Goal: Transaction & Acquisition: Purchase product/service

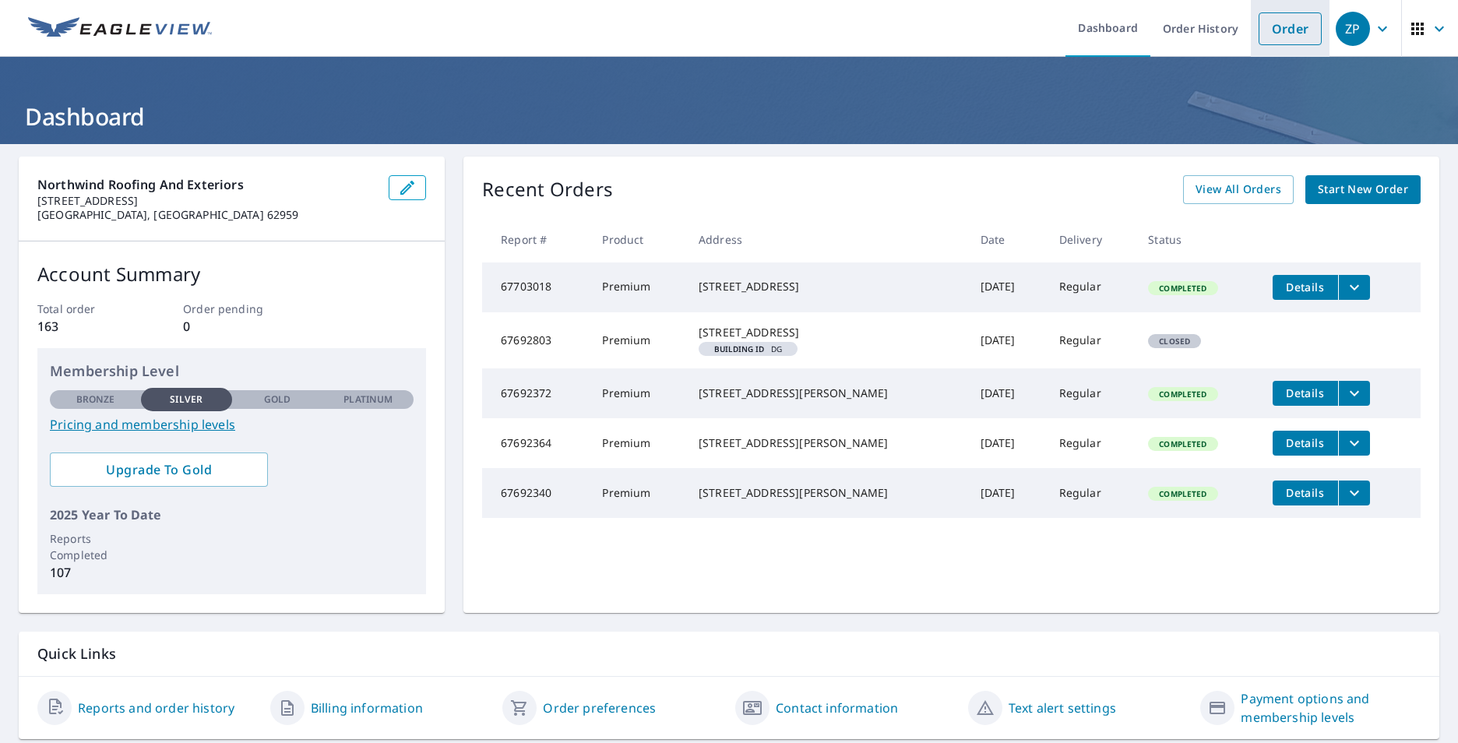
click at [1266, 28] on link "Order" at bounding box center [1289, 28] width 63 height 33
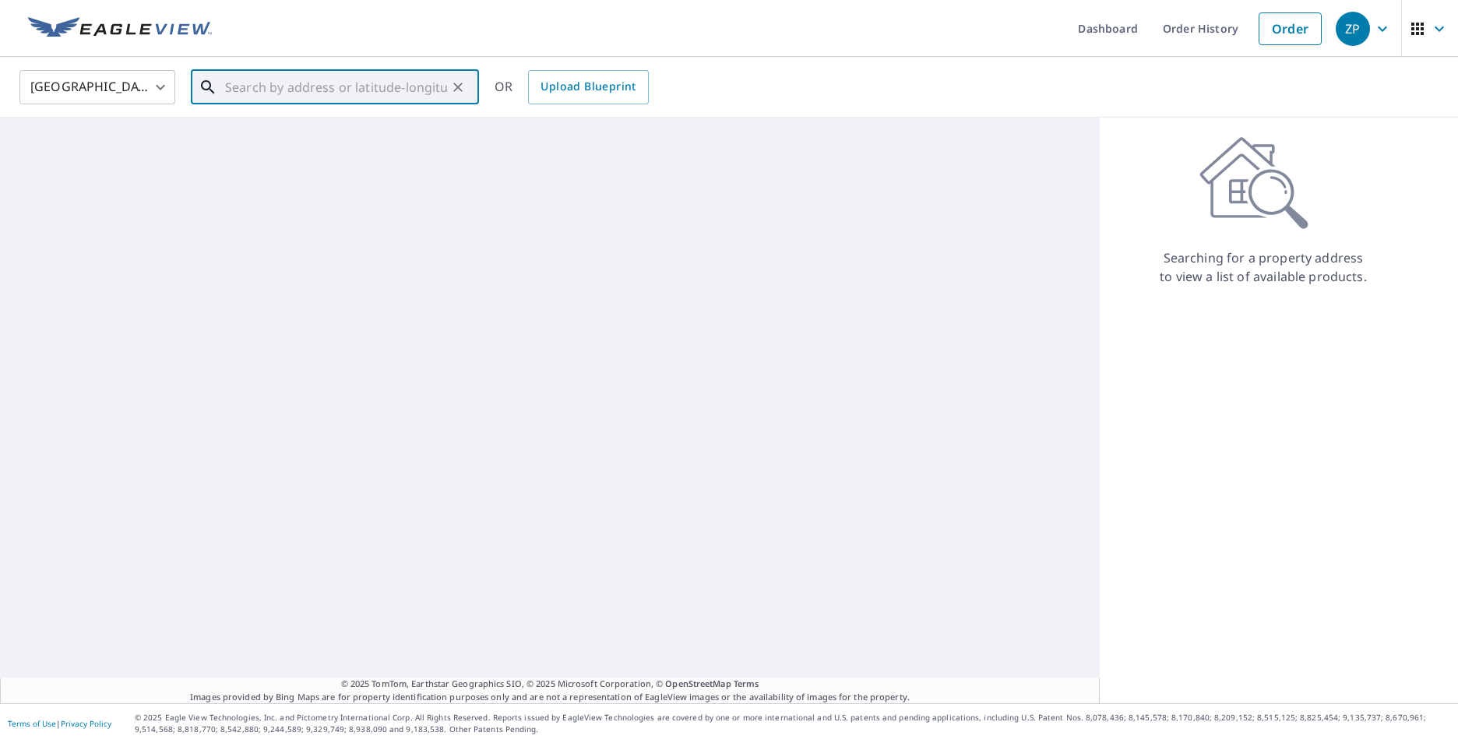
click at [390, 86] on input "text" at bounding box center [336, 87] width 222 height 44
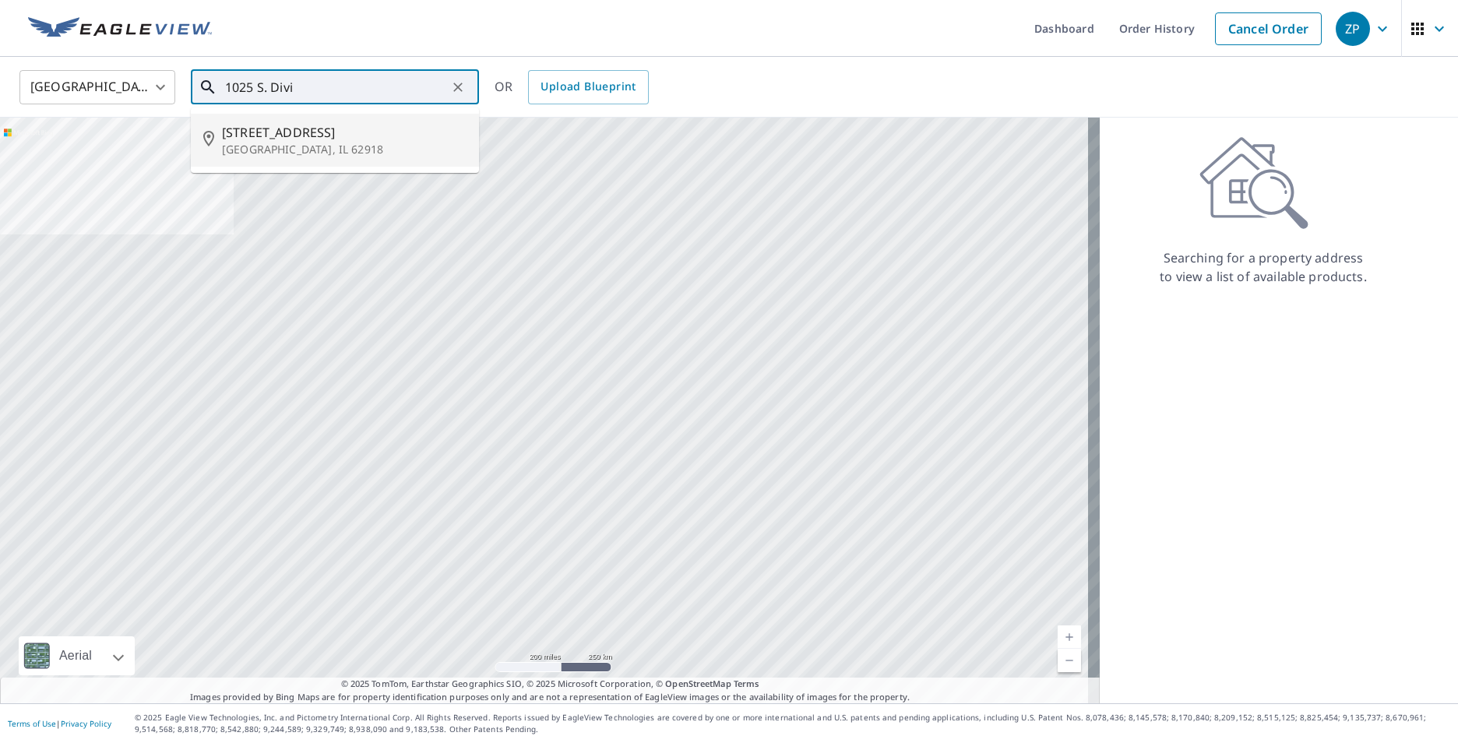
click at [330, 140] on span "1025 S Division St" at bounding box center [344, 132] width 245 height 19
type input "1025 S Division St Carterville, IL 62918"
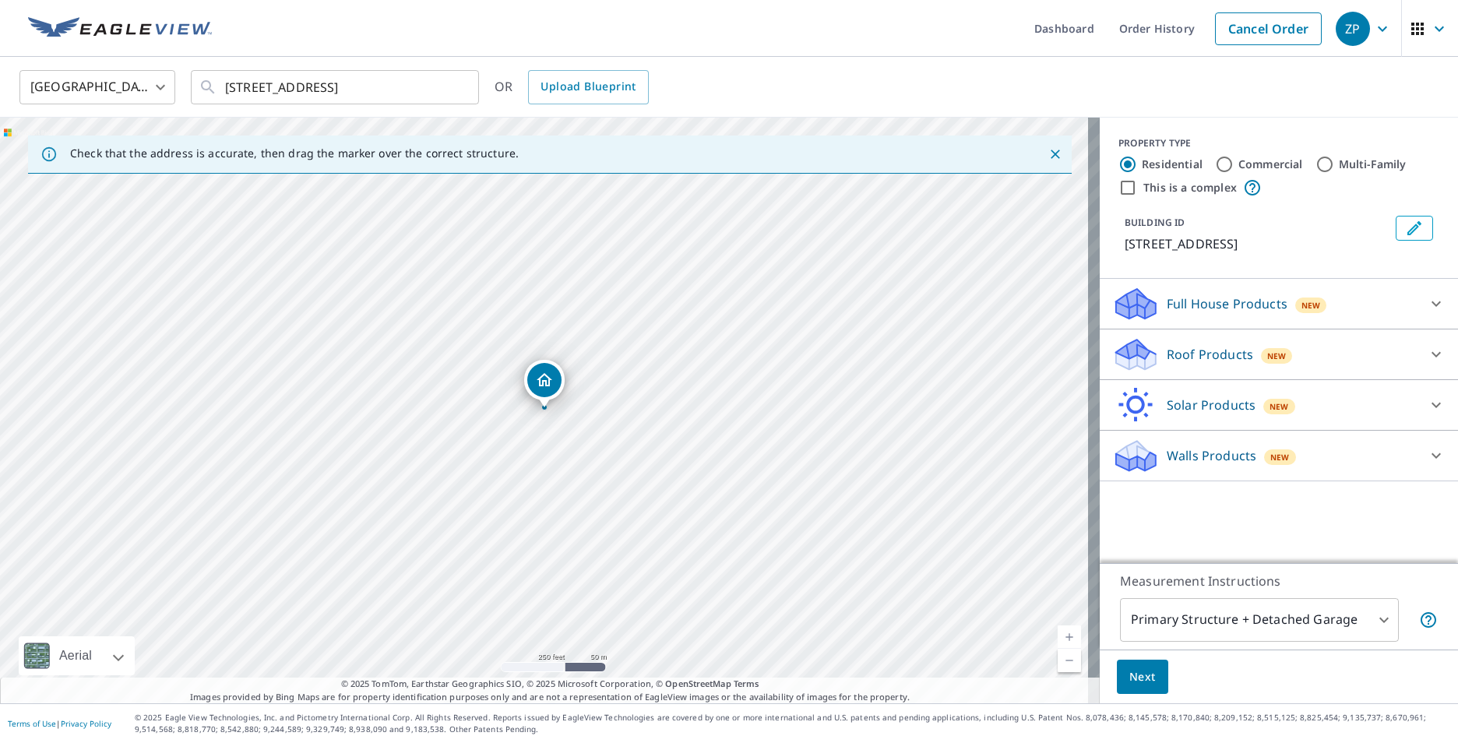
drag, startPoint x: 552, startPoint y: 410, endPoint x: 529, endPoint y: 432, distance: 31.4
click at [529, 432] on div "1025 S Division St Carterville, IL 62918" at bounding box center [549, 411] width 1099 height 586
click at [1180, 298] on p "Full House Products" at bounding box center [1226, 303] width 121 height 19
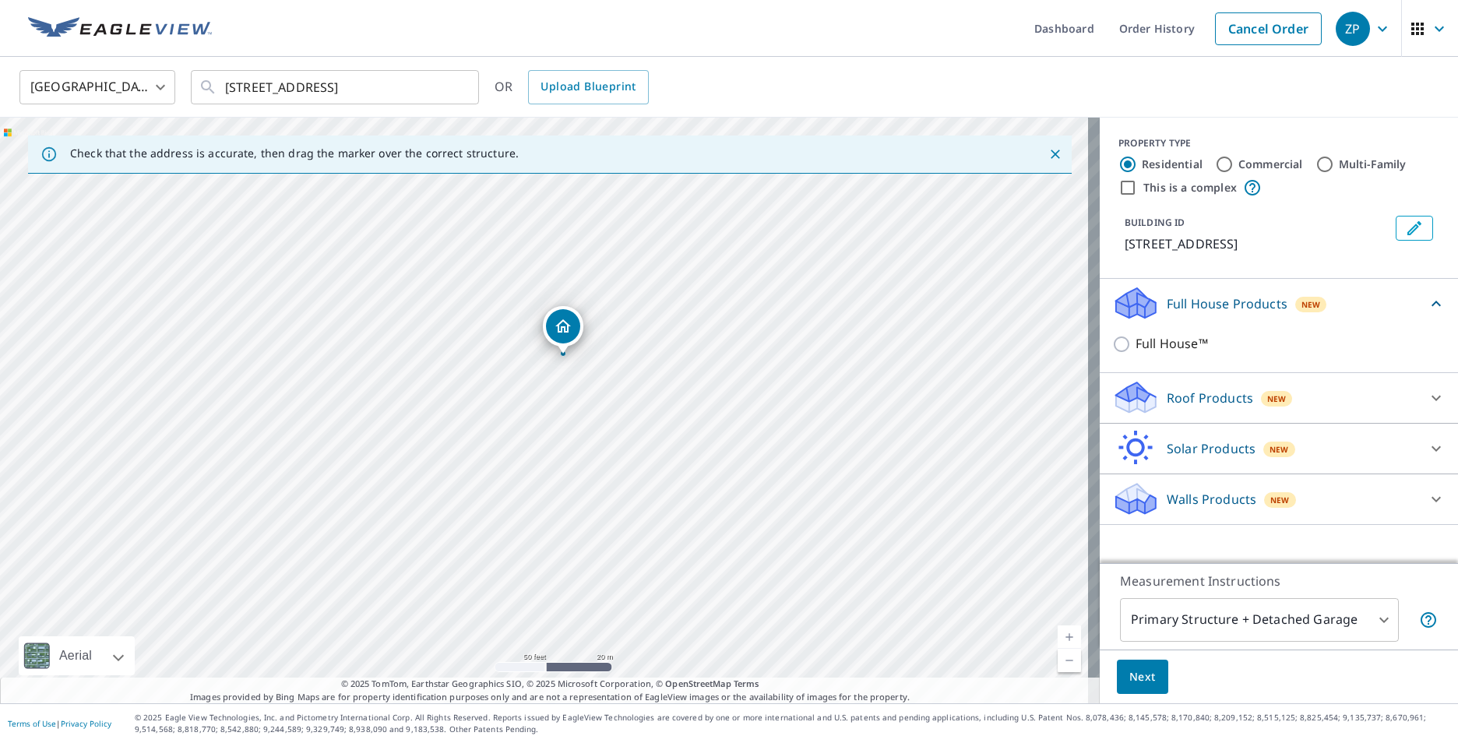
click at [1177, 393] on p "Roof Products" at bounding box center [1209, 398] width 86 height 19
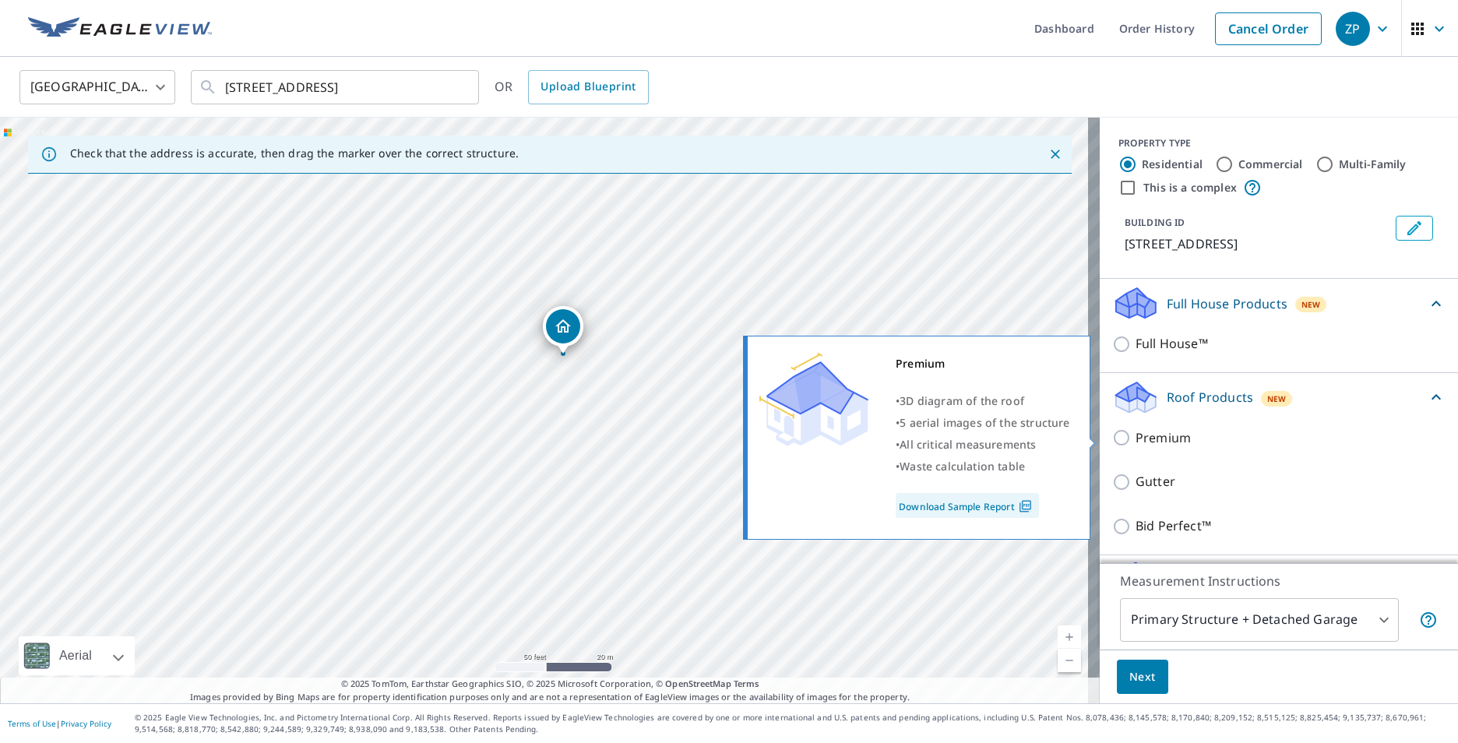
click at [1112, 431] on input "Premium" at bounding box center [1123, 437] width 23 height 19
checkbox input "true"
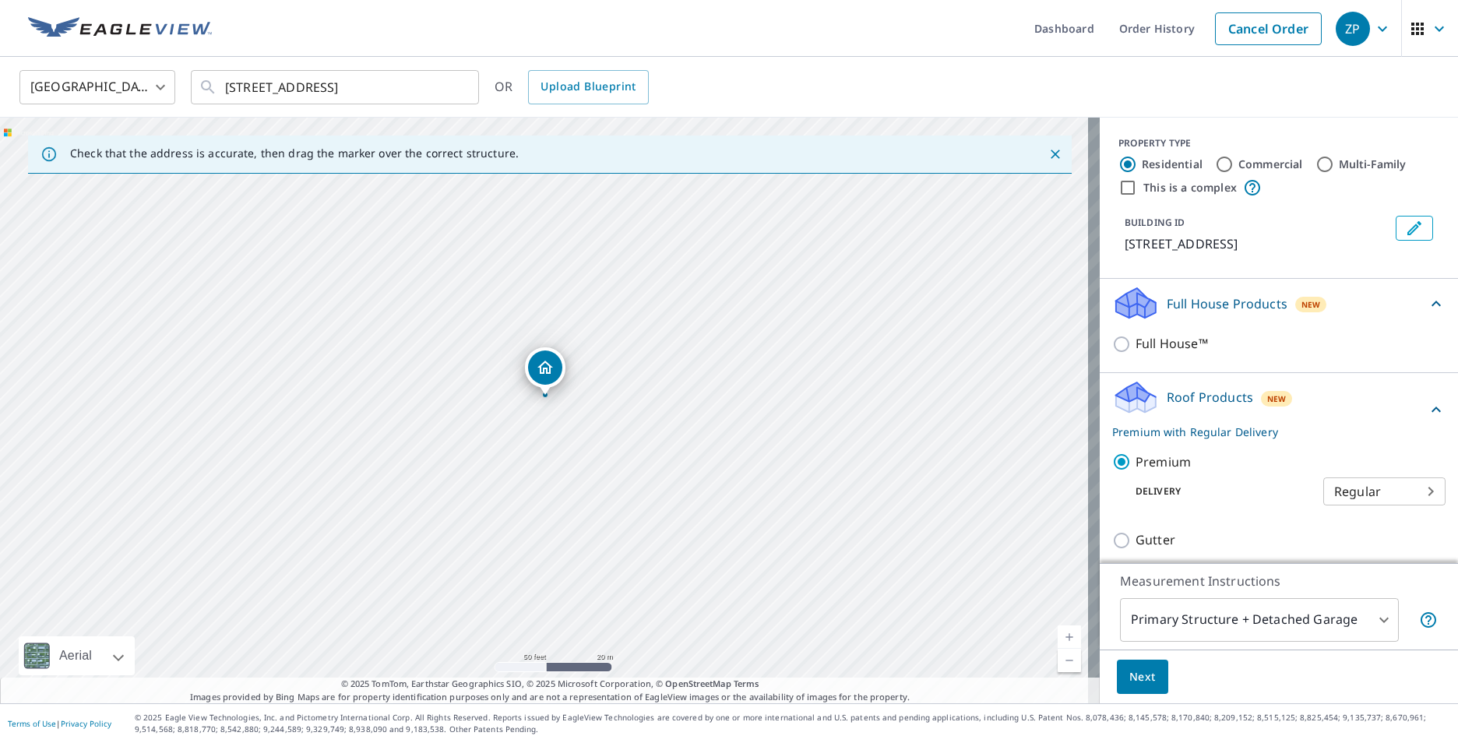
drag, startPoint x: 751, startPoint y: 558, endPoint x: 751, endPoint y: 535, distance: 22.6
click at [751, 535] on div "1025 S Division St Carterville, IL 62918" at bounding box center [549, 411] width 1099 height 586
click at [545, 487] on div "1025 S Division St Carterville, IL 62918" at bounding box center [549, 411] width 1099 height 586
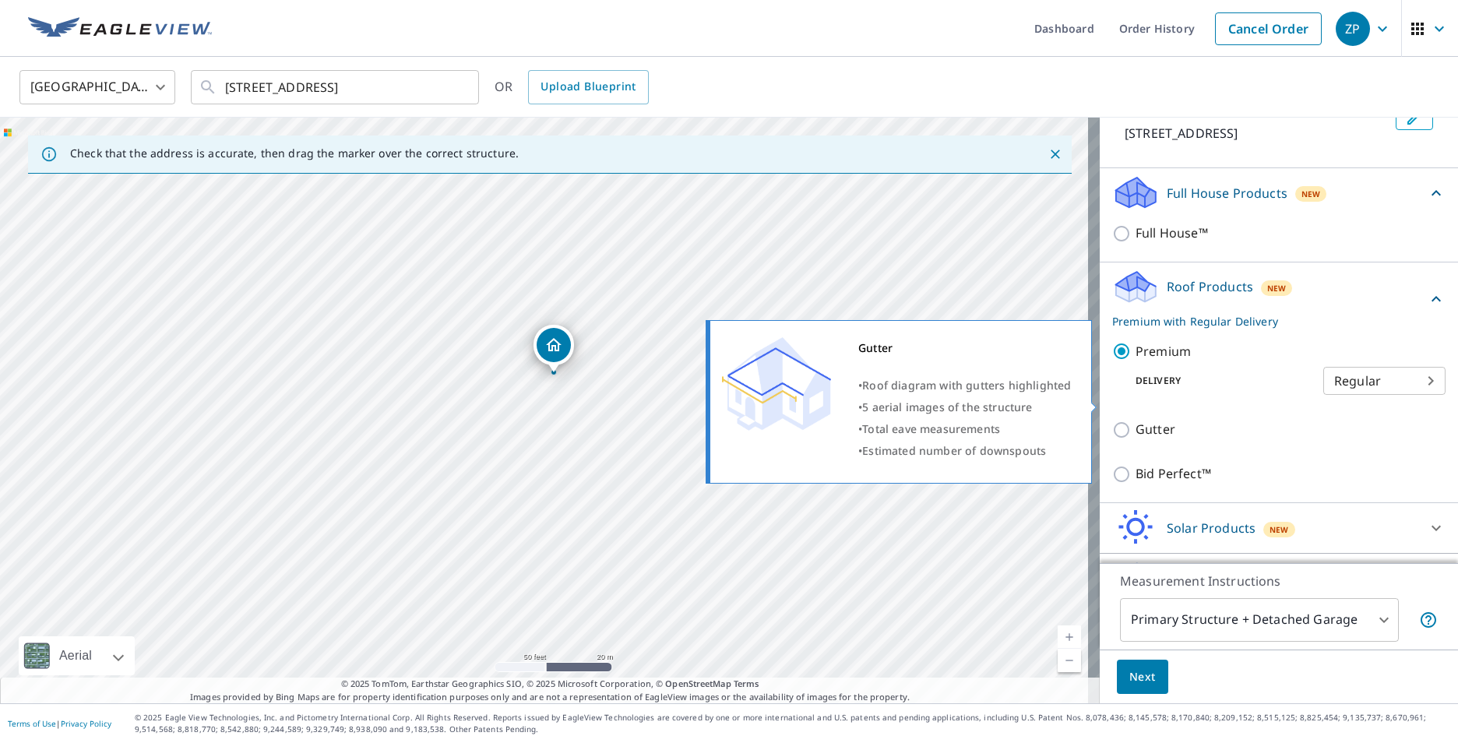
scroll to position [152, 0]
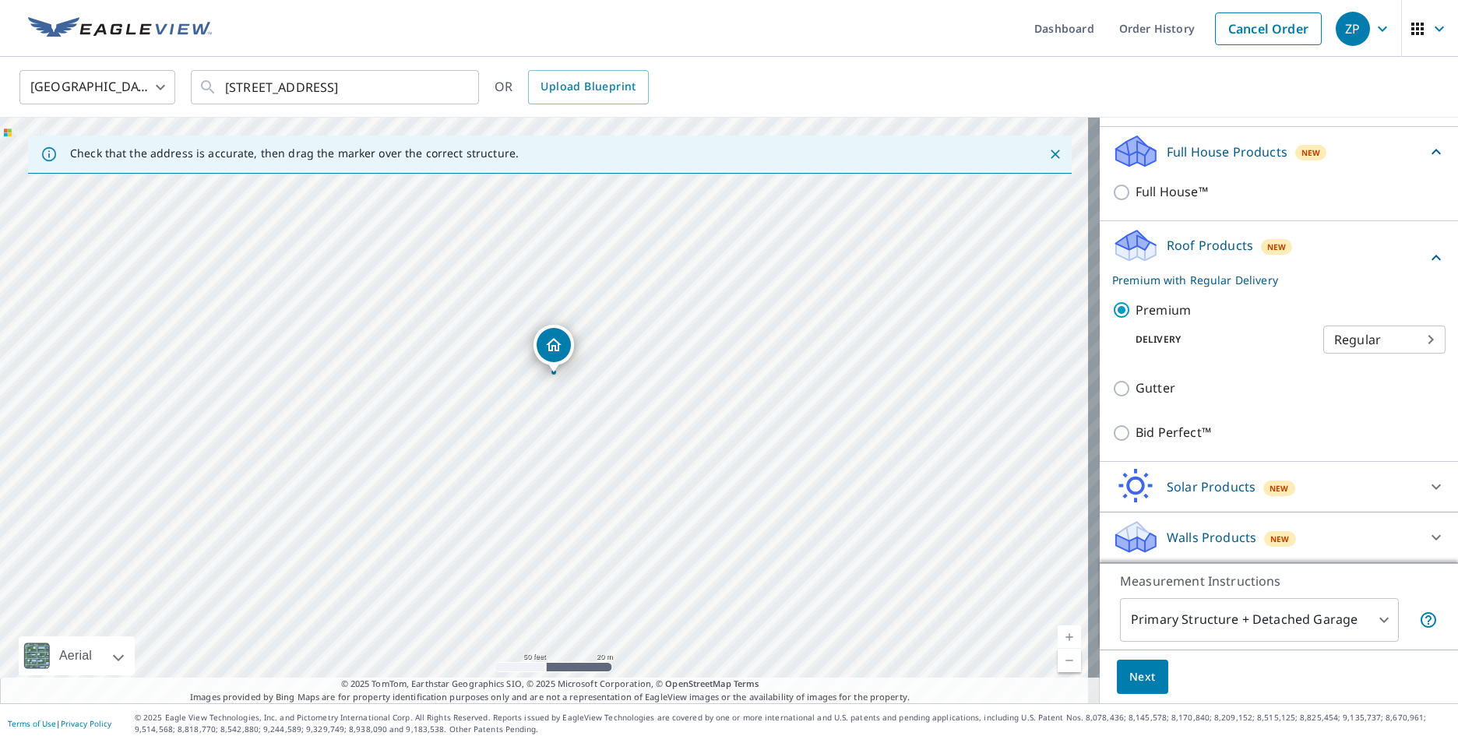
click at [1148, 669] on button "Next" at bounding box center [1142, 677] width 51 height 35
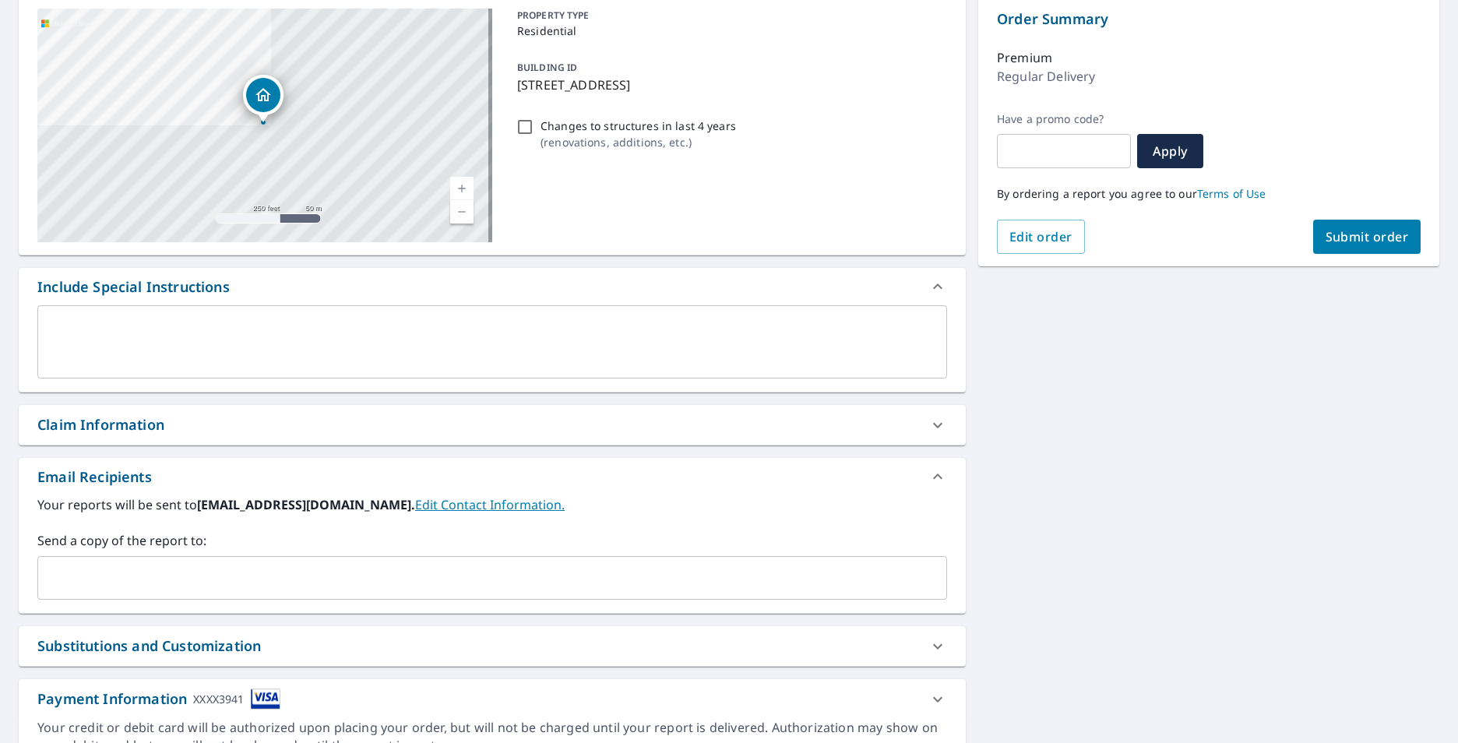
scroll to position [160, 0]
click at [1328, 245] on span "Submit order" at bounding box center [1366, 237] width 83 height 17
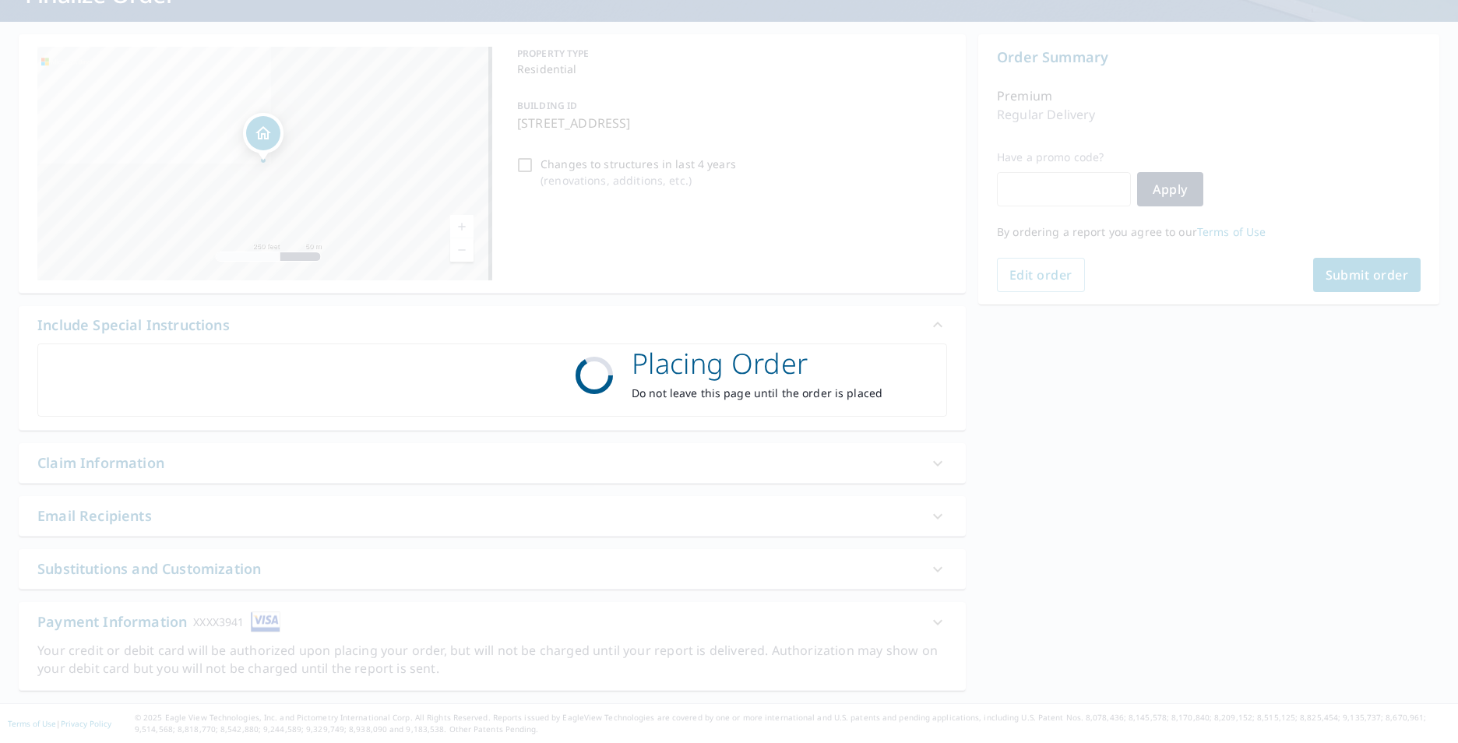
scroll to position [122, 0]
